Goal: Navigation & Orientation: Find specific page/section

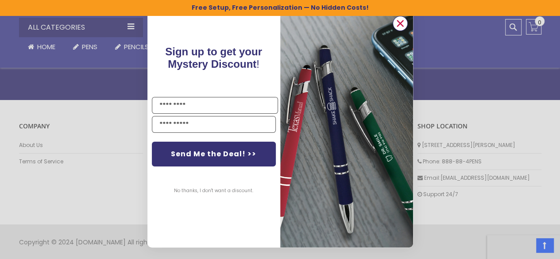
click at [397, 20] on icon "Close dialog" at bounding box center [400, 23] width 6 height 6
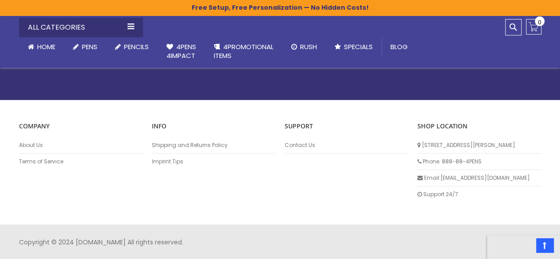
click at [28, 138] on li "About Us" at bounding box center [81, 145] width 124 height 16
click at [32, 140] on li "About Us" at bounding box center [81, 145] width 124 height 16
click at [40, 151] on li "About Us" at bounding box center [81, 145] width 124 height 16
drag, startPoint x: 23, startPoint y: 140, endPoint x: 37, endPoint y: 145, distance: 14.6
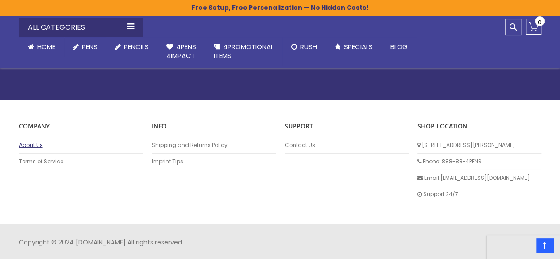
click at [37, 145] on li "About Us" at bounding box center [81, 145] width 124 height 16
click at [37, 145] on link "About Us" at bounding box center [81, 145] width 124 height 7
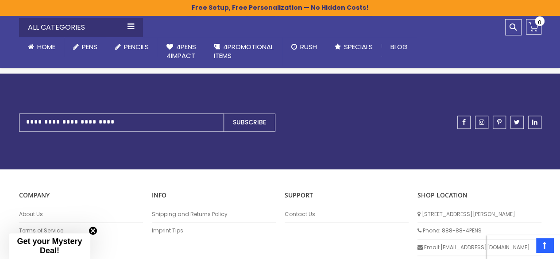
scroll to position [558, 0]
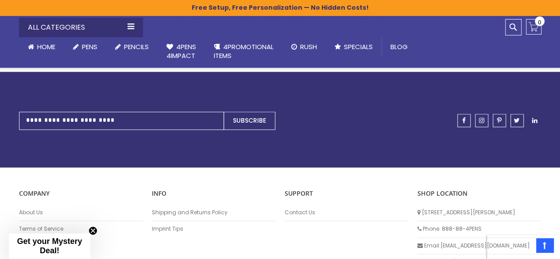
click at [533, 117] on span "linkedin" at bounding box center [534, 120] width 5 height 6
